Goal: Find specific page/section

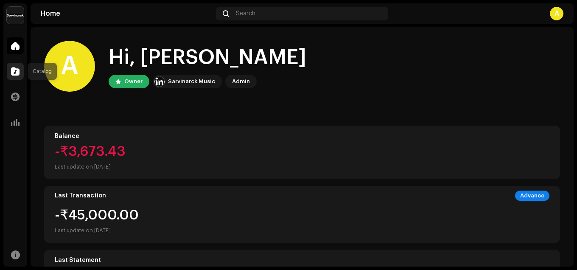
click at [16, 68] on span at bounding box center [15, 71] width 8 height 7
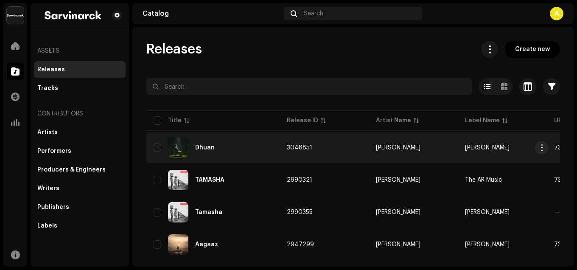
click at [255, 146] on div "Dhuan" at bounding box center [213, 148] width 121 height 20
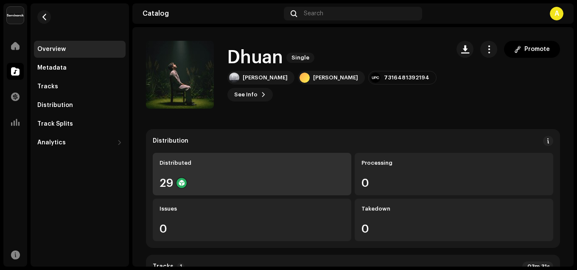
click at [219, 169] on div "Distributed 29" at bounding box center [252, 174] width 199 height 42
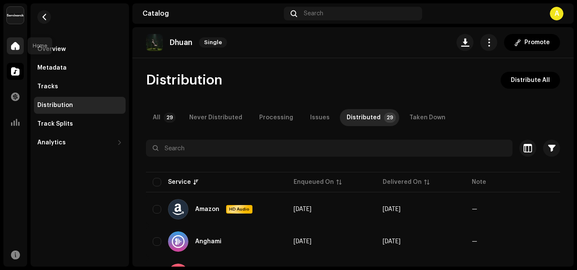
click at [19, 43] on span at bounding box center [15, 45] width 8 height 7
